Goal: Information Seeking & Learning: Find specific page/section

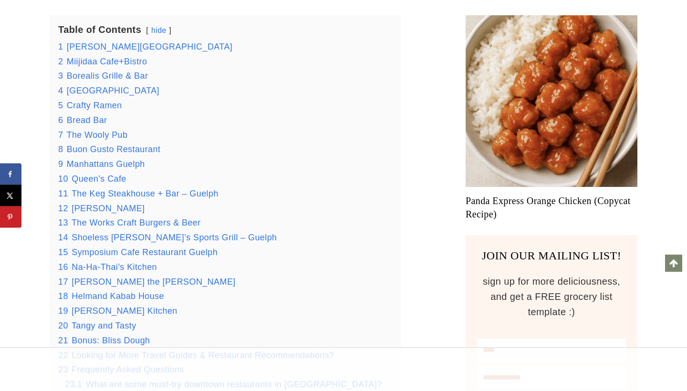
scroll to position [585, 0]
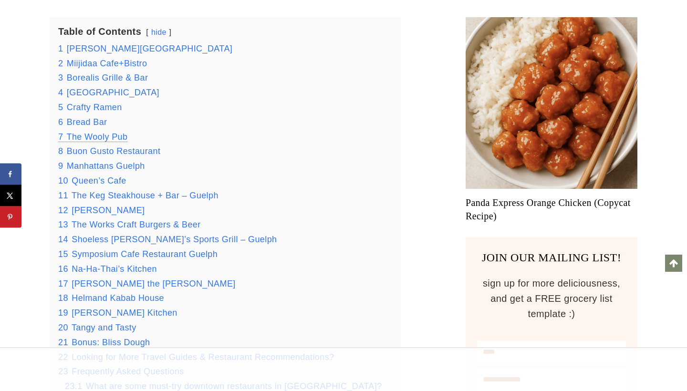
click at [119, 142] on span "The Wooly Pub" at bounding box center [97, 137] width 61 height 10
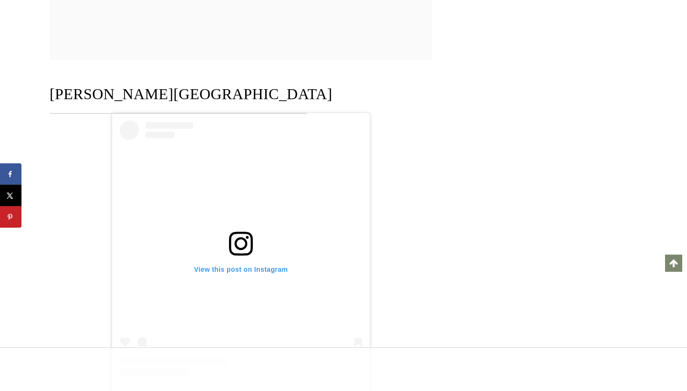
scroll to position [1369, 0]
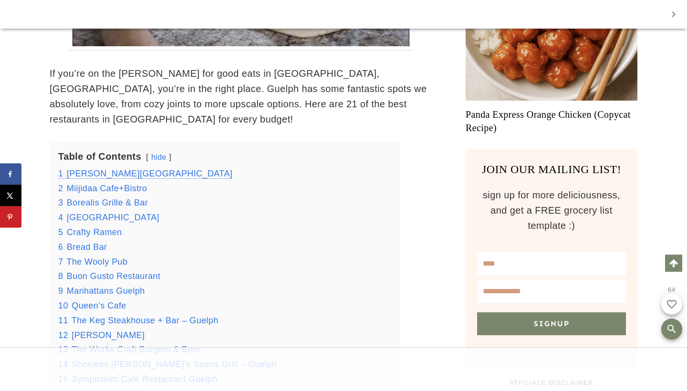
click at [120, 169] on span "[PERSON_NAME][GEOGRAPHIC_DATA]" at bounding box center [149, 174] width 165 height 10
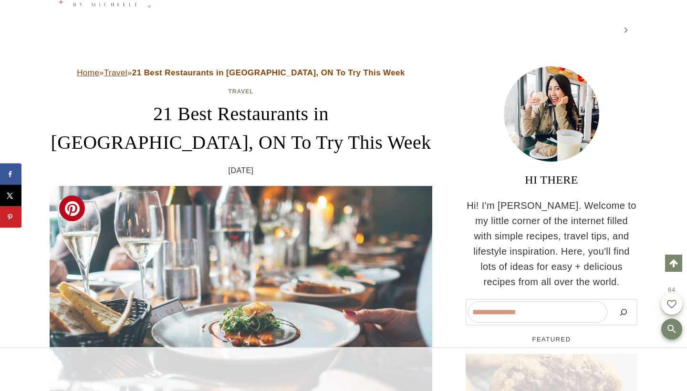
scroll to position [65, 0]
